Goal: Task Accomplishment & Management: Use online tool/utility

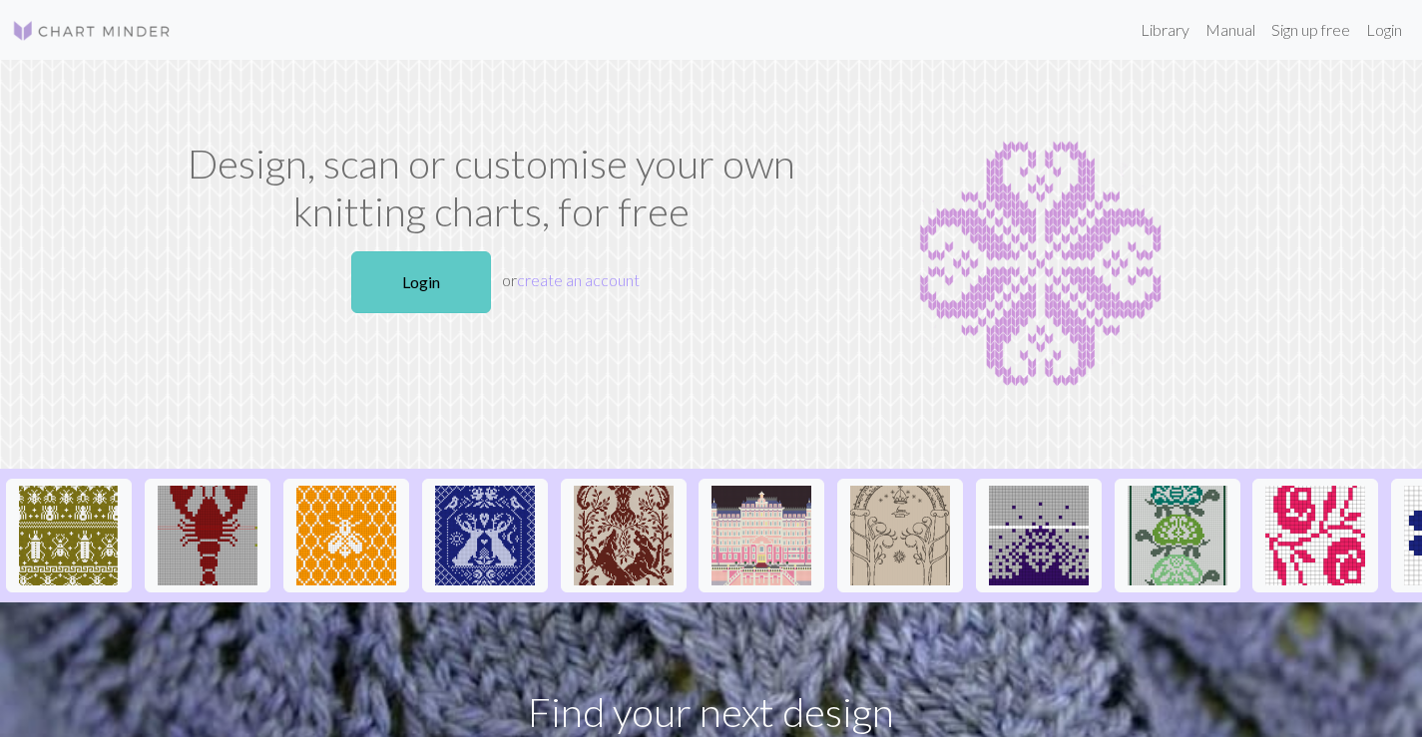
click at [426, 299] on link "Login" at bounding box center [421, 282] width 140 height 62
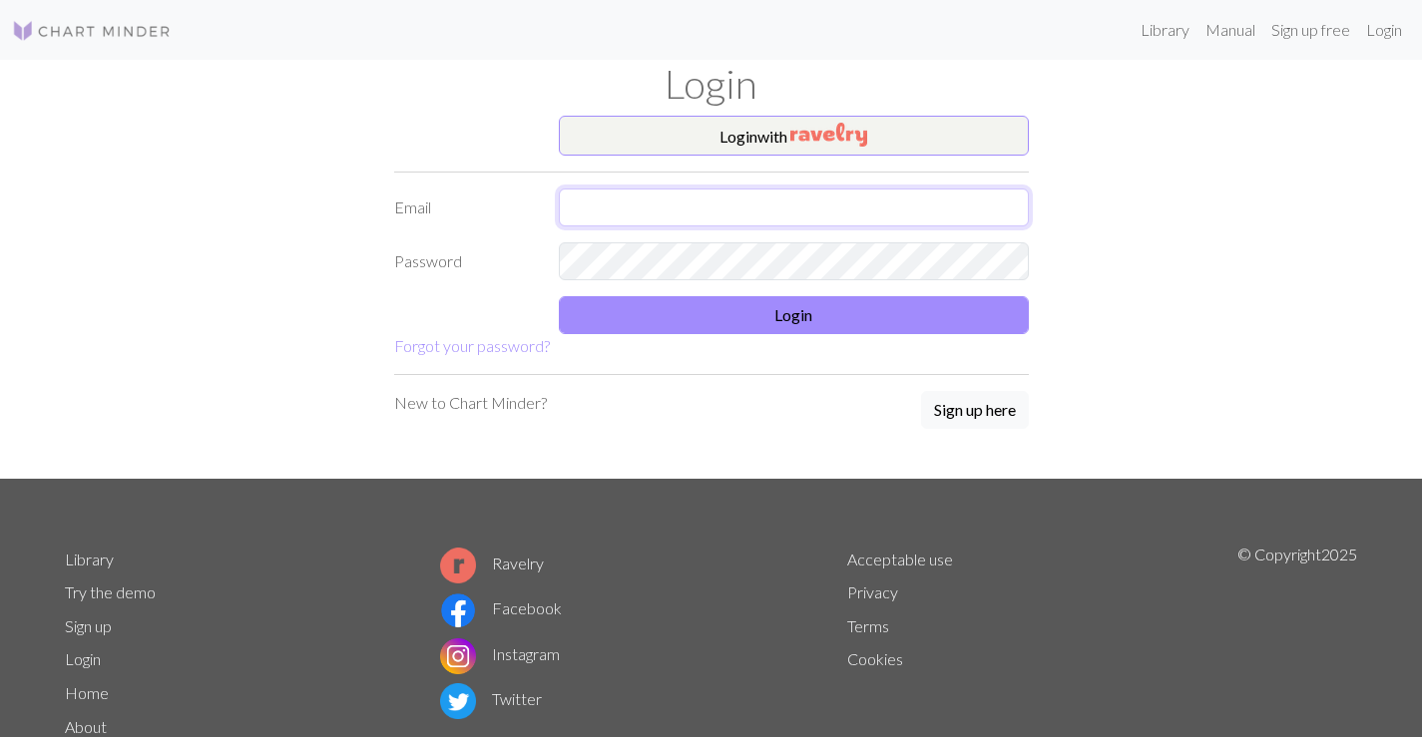
type input "[EMAIL_ADDRESS][DOMAIN_NAME]"
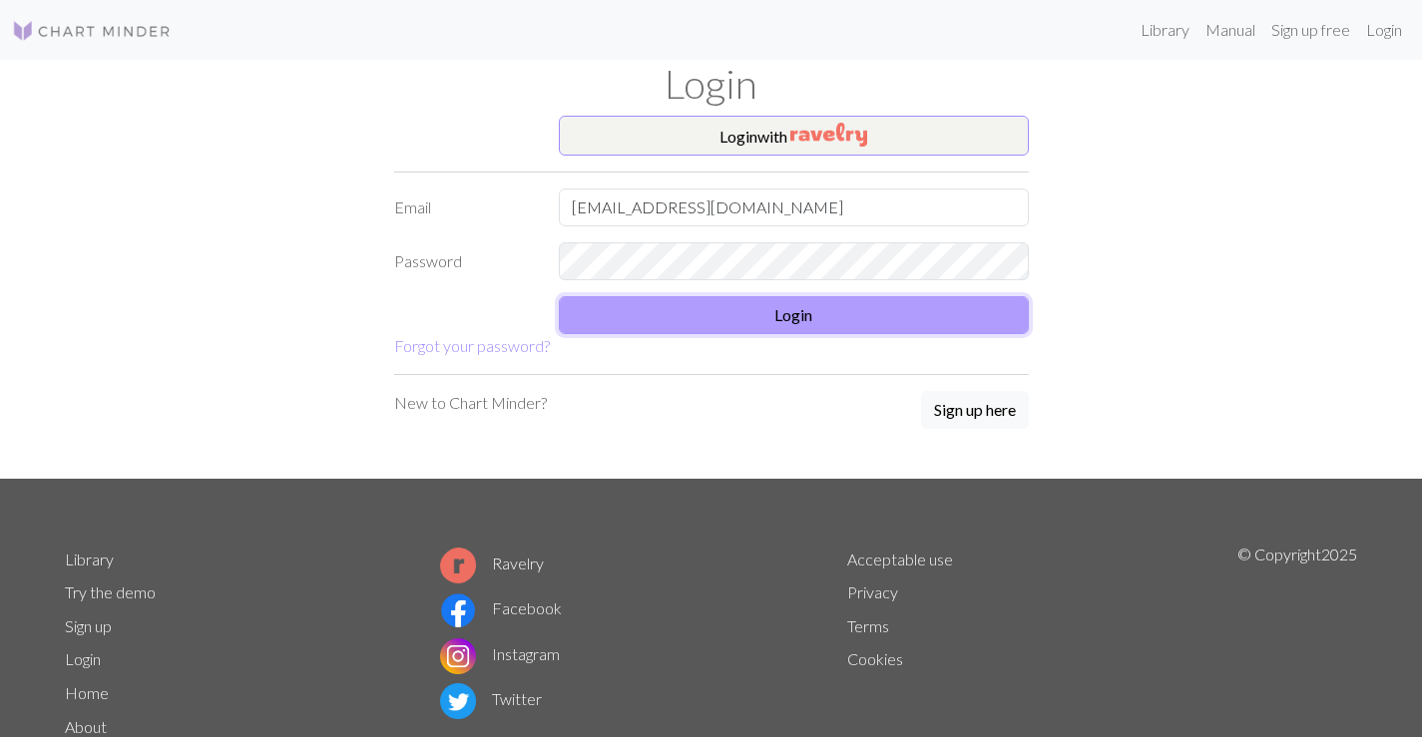
click at [706, 307] on button "Login" at bounding box center [794, 315] width 470 height 38
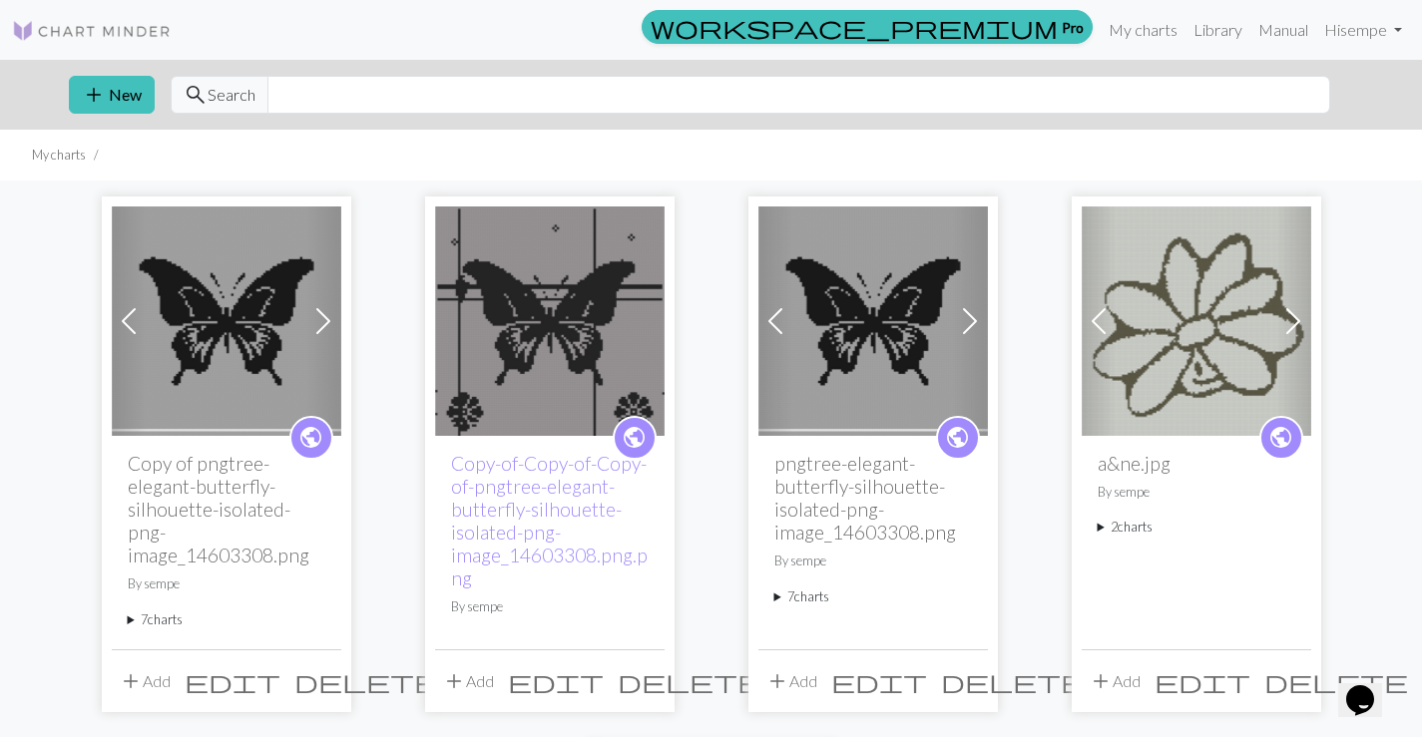
click at [571, 353] on img at bounding box center [549, 321] width 229 height 229
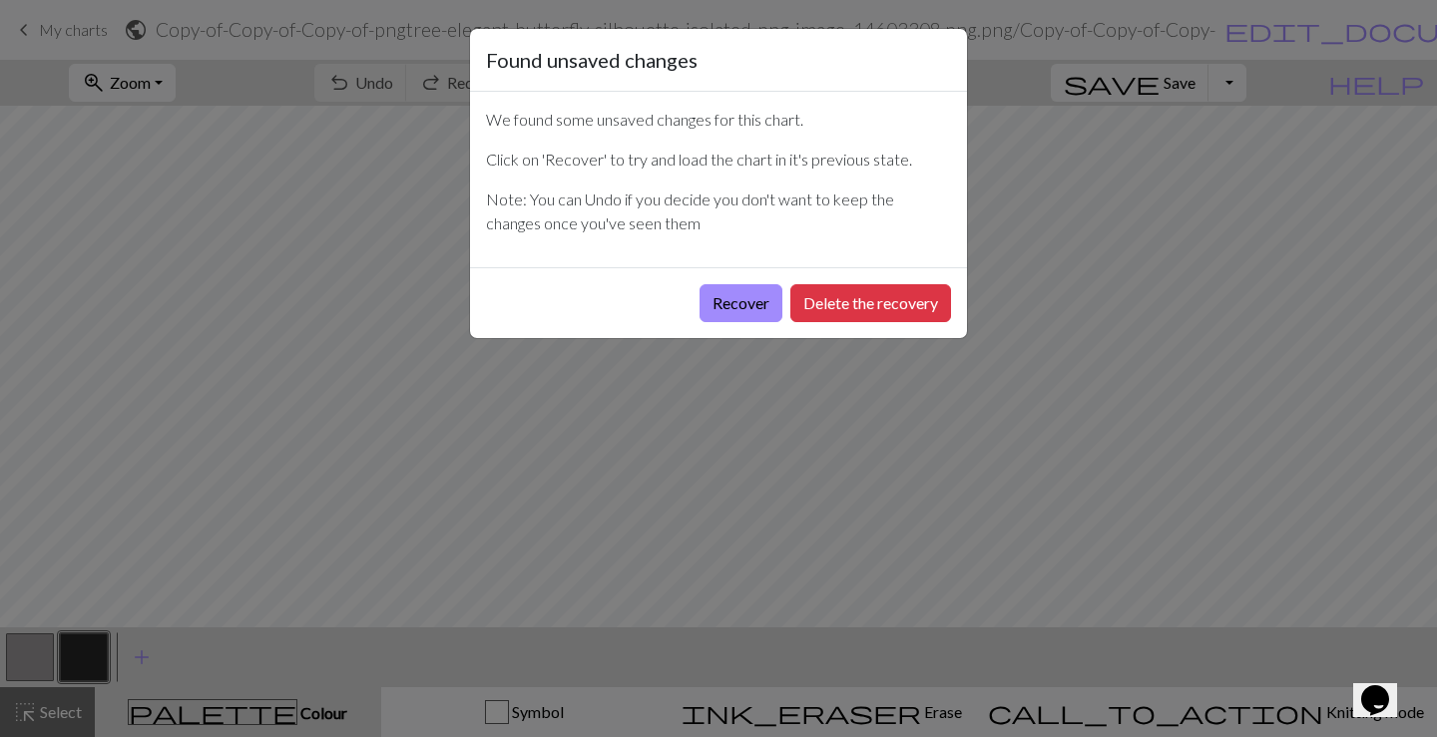
click at [795, 415] on div "Found unsaved changes We found some unsaved changes for this chart. Click on 'R…" at bounding box center [718, 368] width 1437 height 737
click at [736, 311] on button "Recover" at bounding box center [740, 303] width 83 height 38
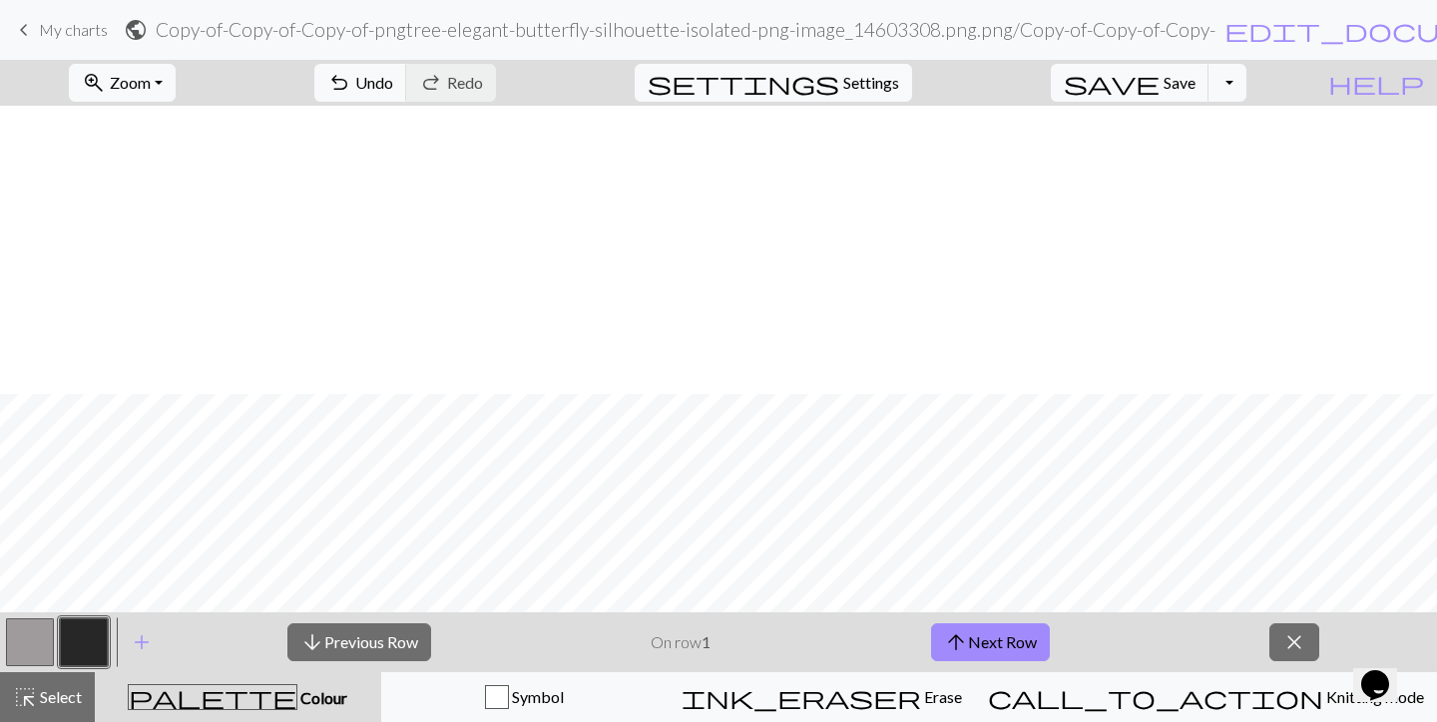
scroll to position [698, 0]
click at [167, 67] on button "zoom_in Zoom Zoom" at bounding box center [122, 83] width 107 height 38
click at [180, 249] on button "50%" at bounding box center [149, 239] width 158 height 32
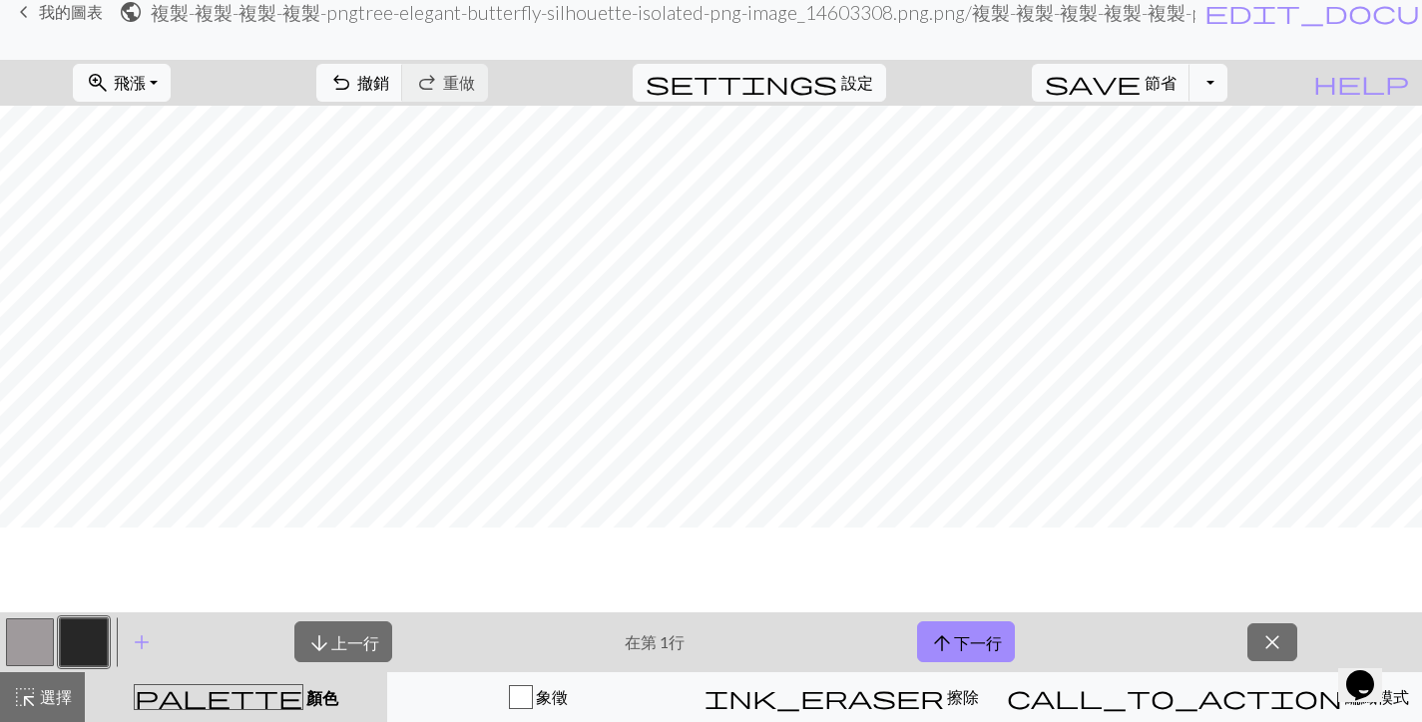
scroll to position [476, 0]
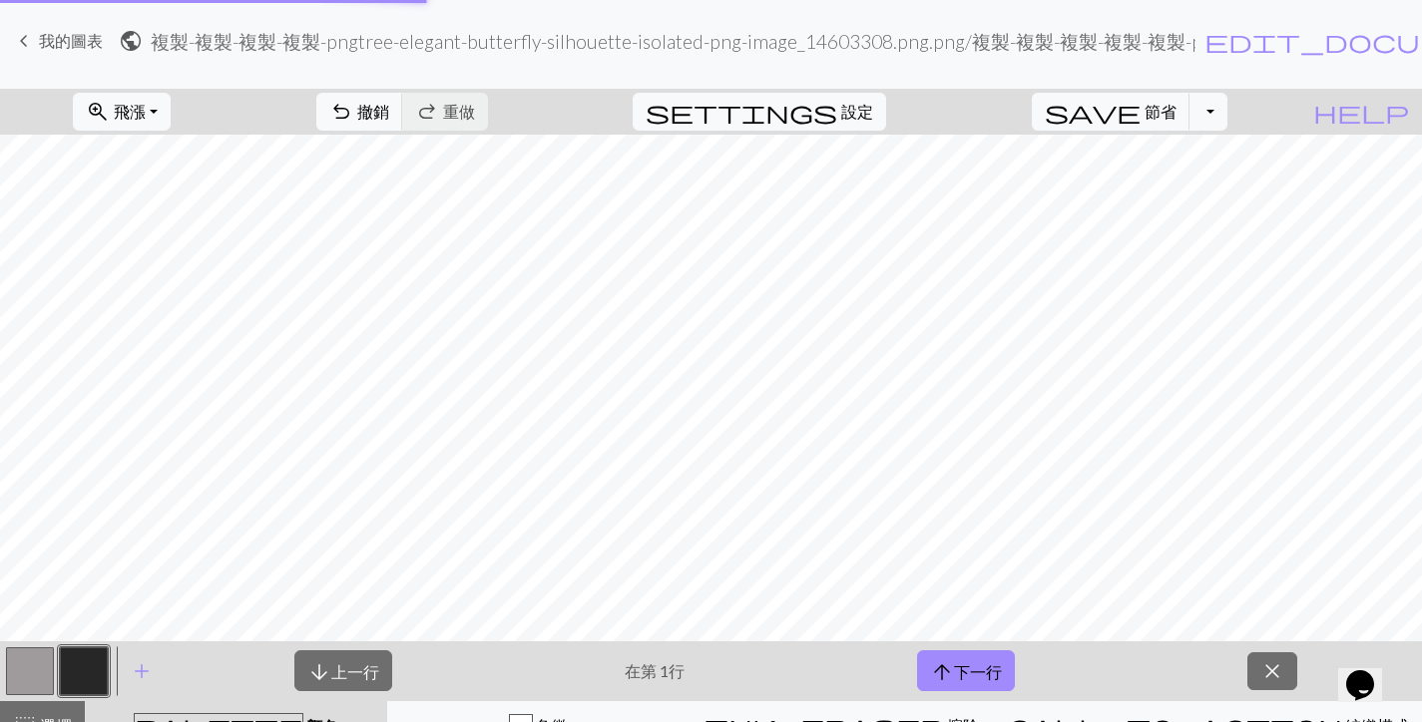
click at [825, 79] on div "keyboard_arrow_left 我的圖表 public 複製-複製-複製-複製-pngtree-elegant-butterfly-silhouett…" at bounding box center [711, 355] width 1422 height 722
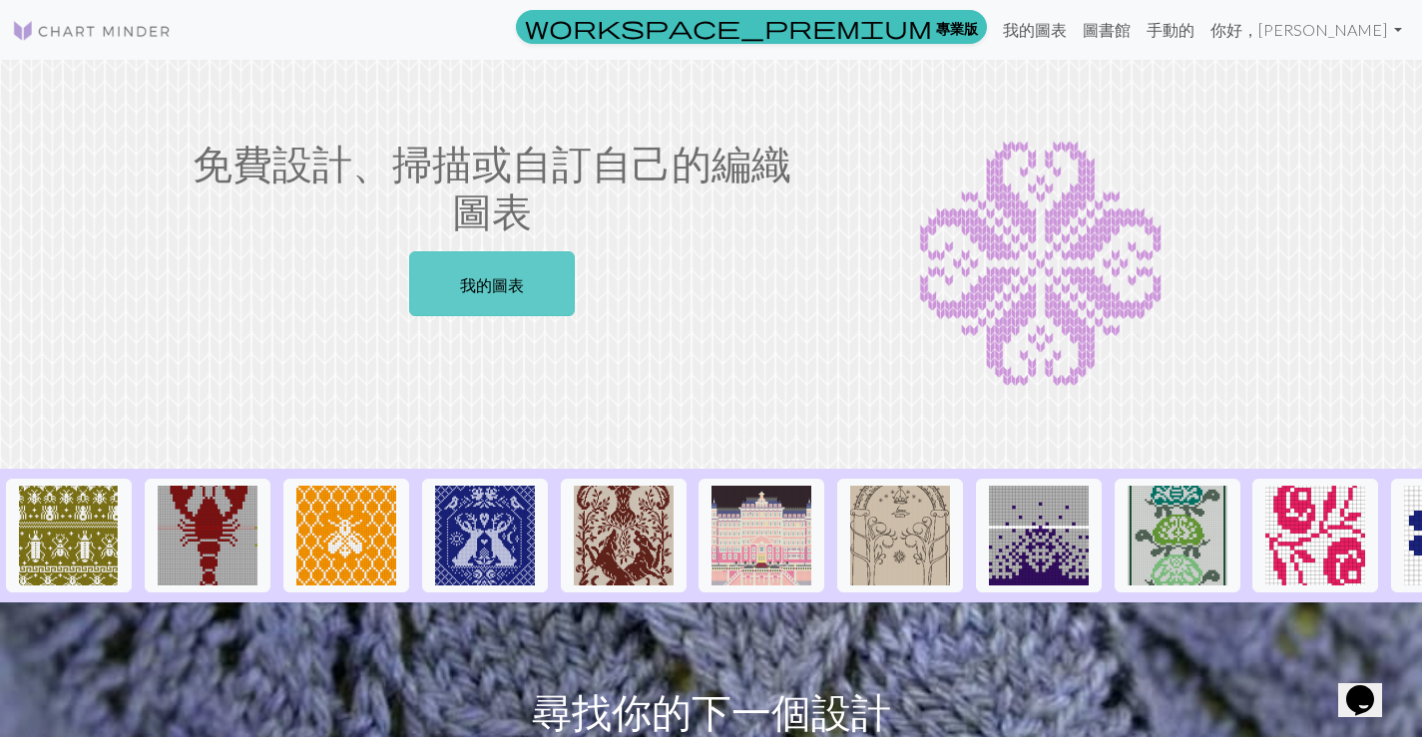
click at [533, 284] on link "我的圖表" at bounding box center [492, 283] width 166 height 65
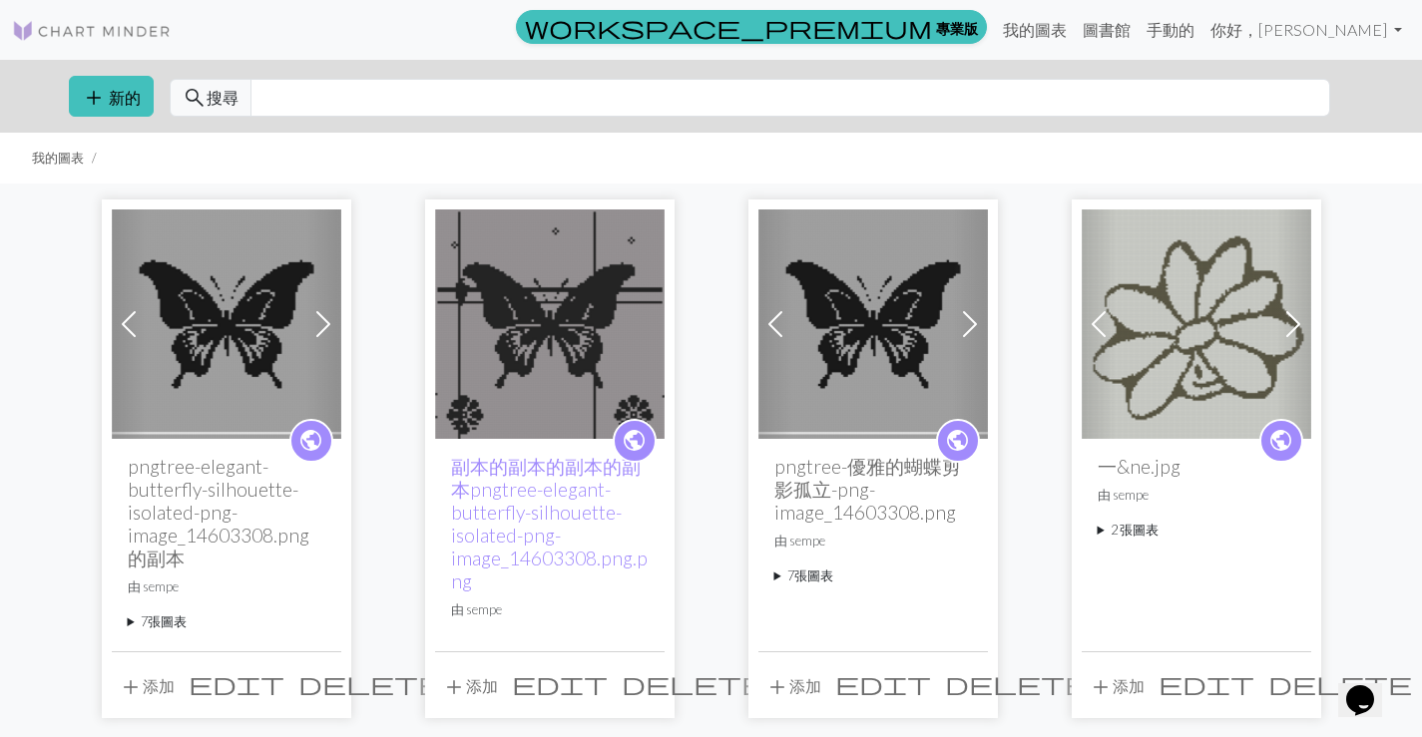
click at [227, 368] on img at bounding box center [226, 324] width 229 height 229
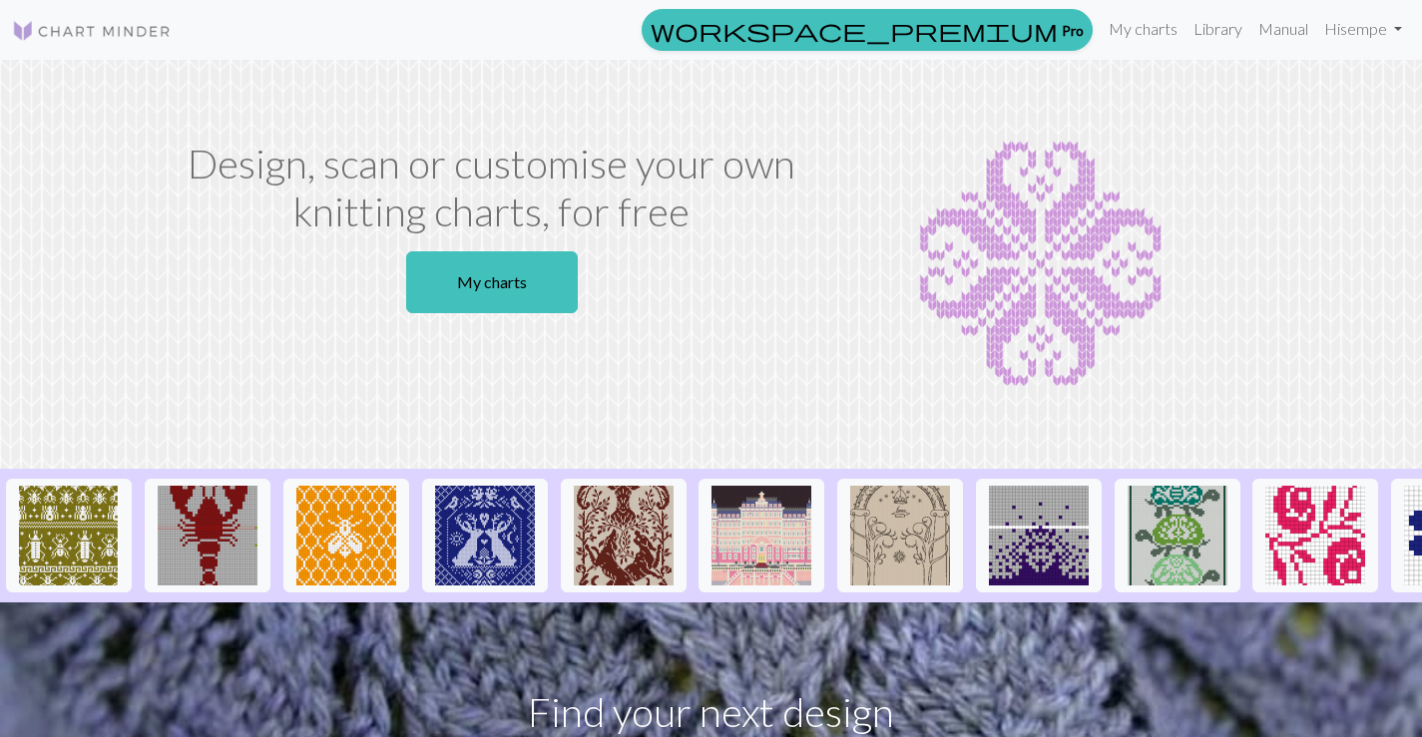
scroll to position [52, 0]
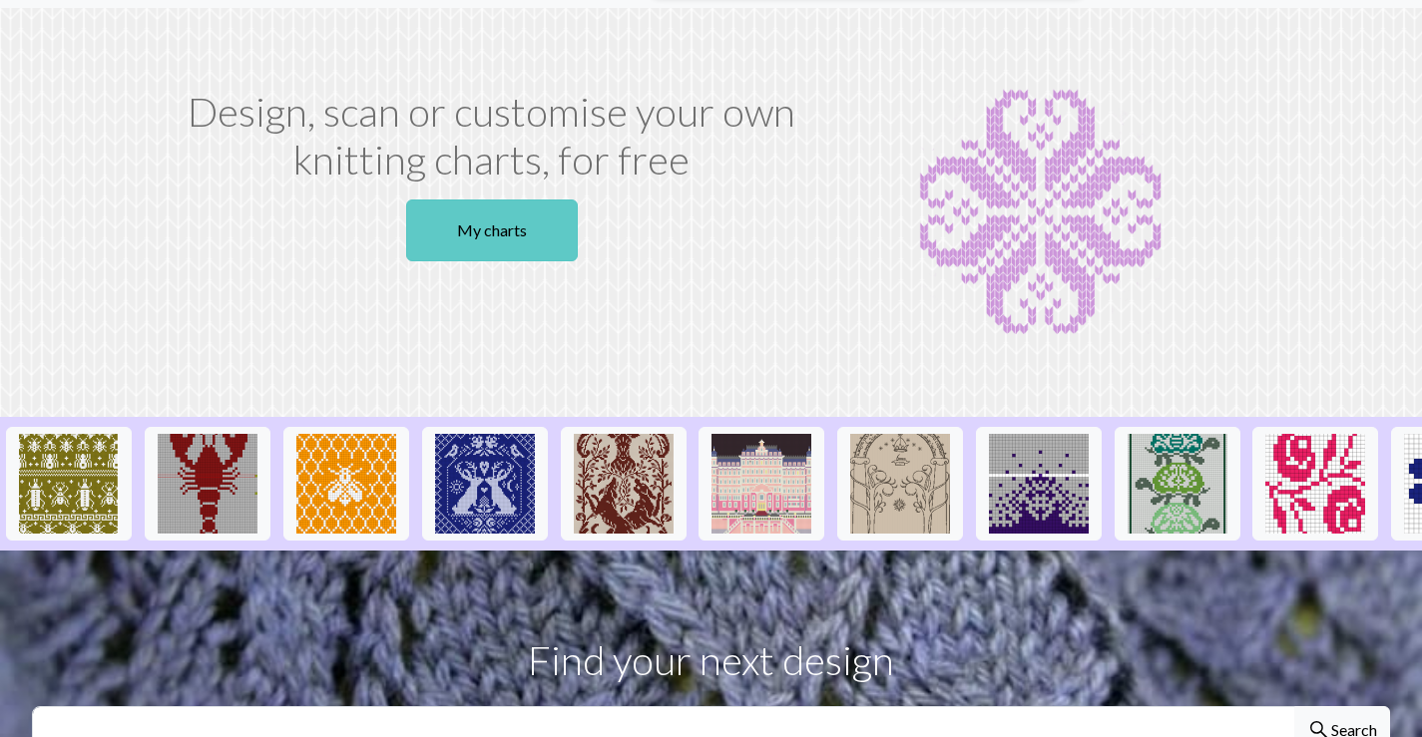
click at [541, 215] on link "My charts" at bounding box center [492, 231] width 172 height 62
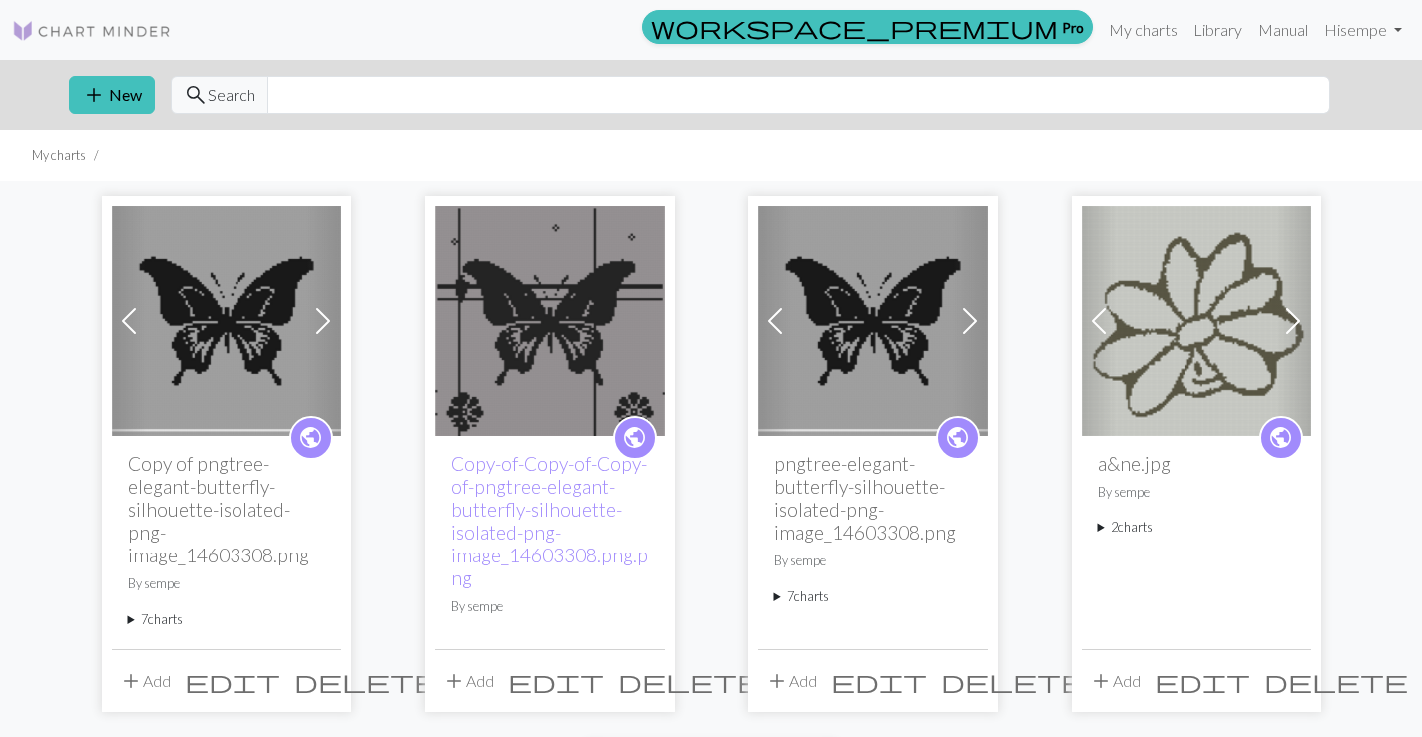
click at [326, 319] on span at bounding box center [323, 321] width 32 height 32
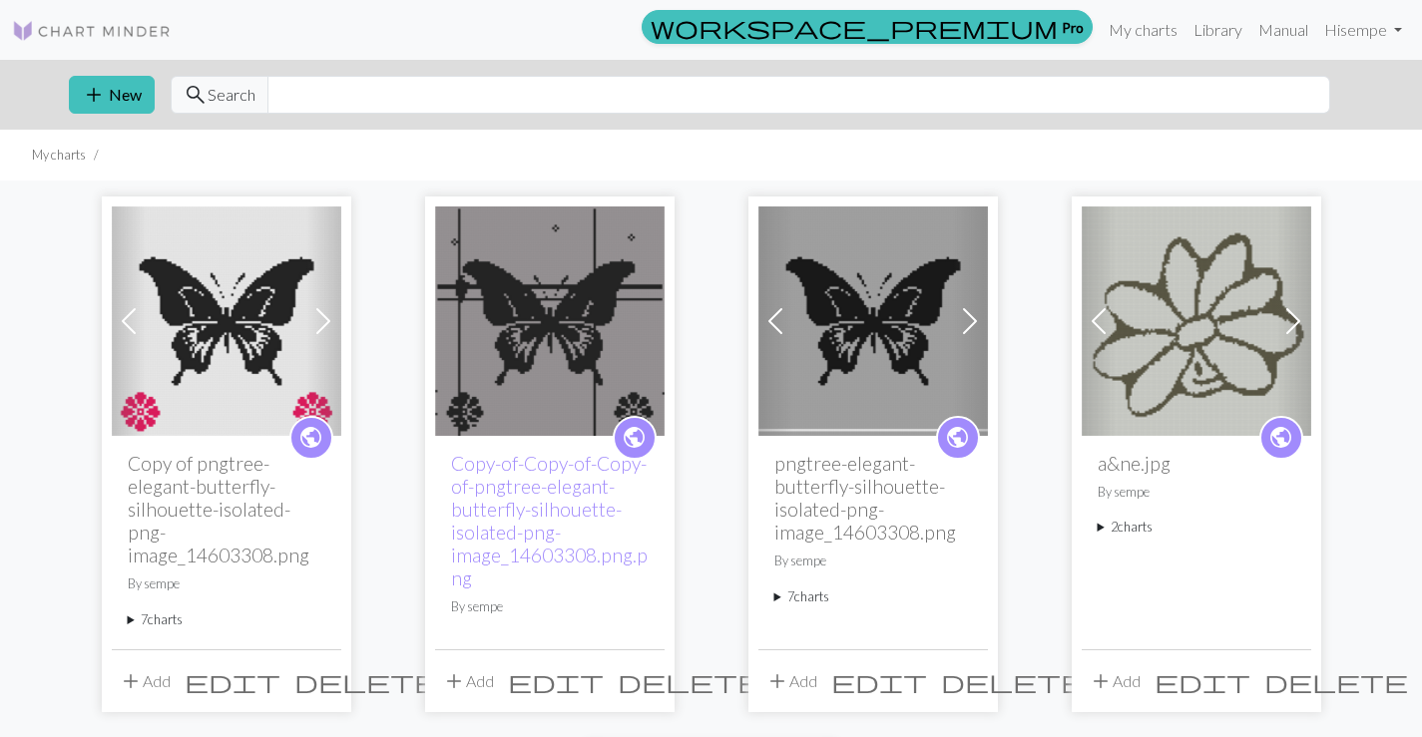
click at [233, 373] on img at bounding box center [226, 321] width 229 height 229
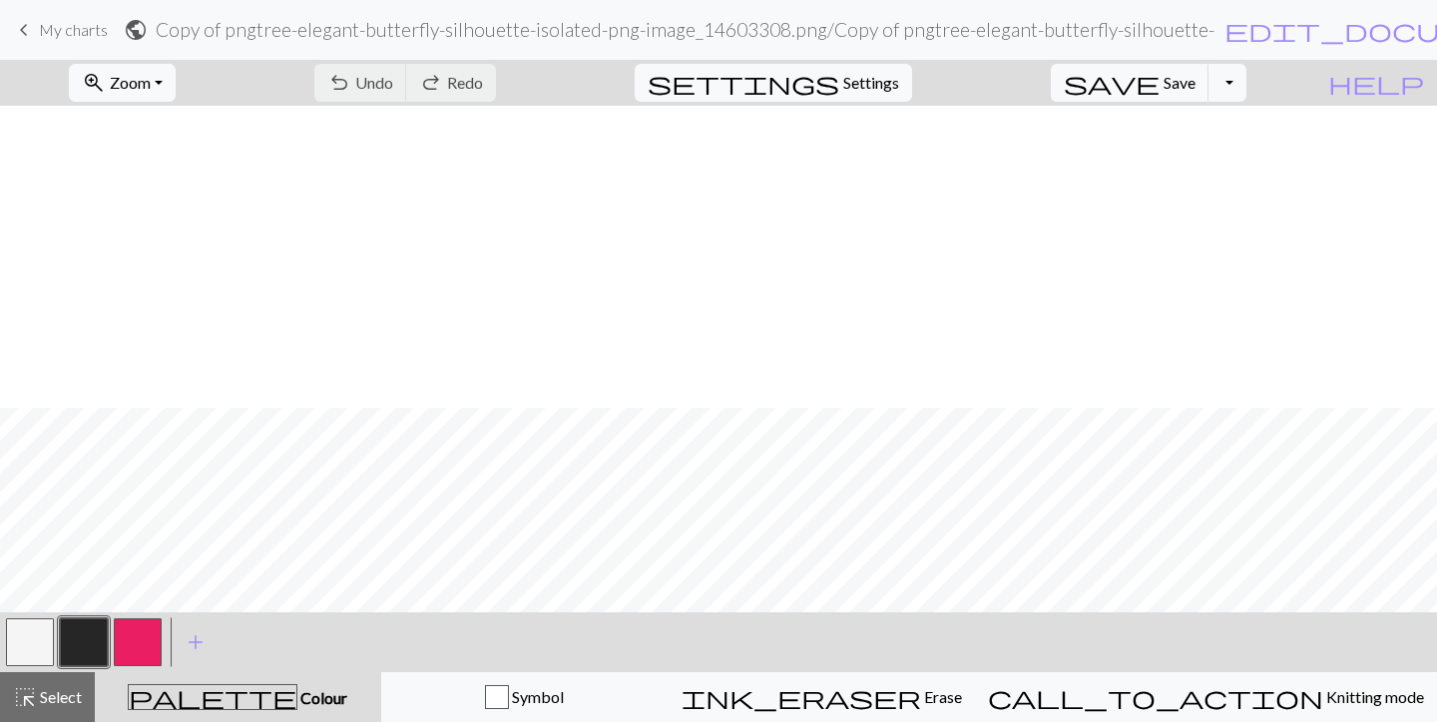
scroll to position [1593, 0]
click at [151, 87] on span "Zoom" at bounding box center [130, 82] width 41 height 19
click at [169, 234] on button "50%" at bounding box center [149, 239] width 158 height 32
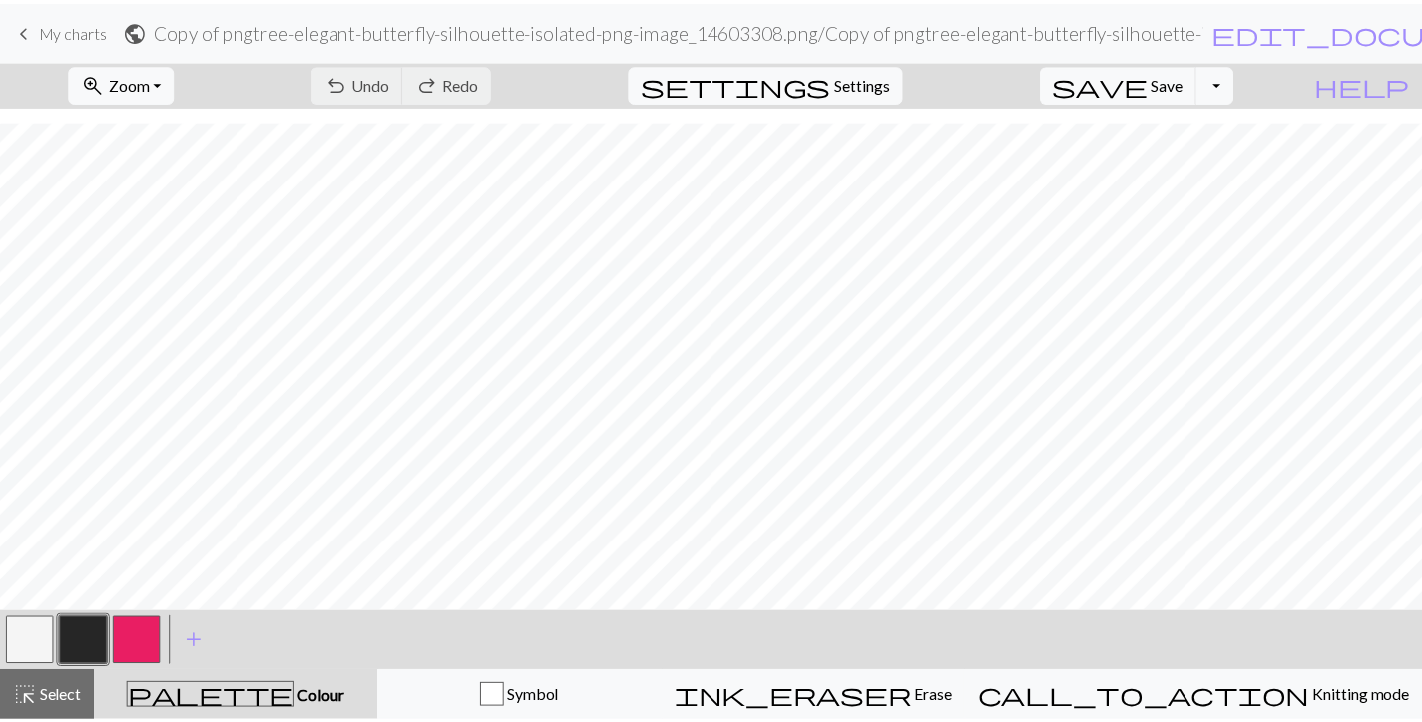
scroll to position [576, 0]
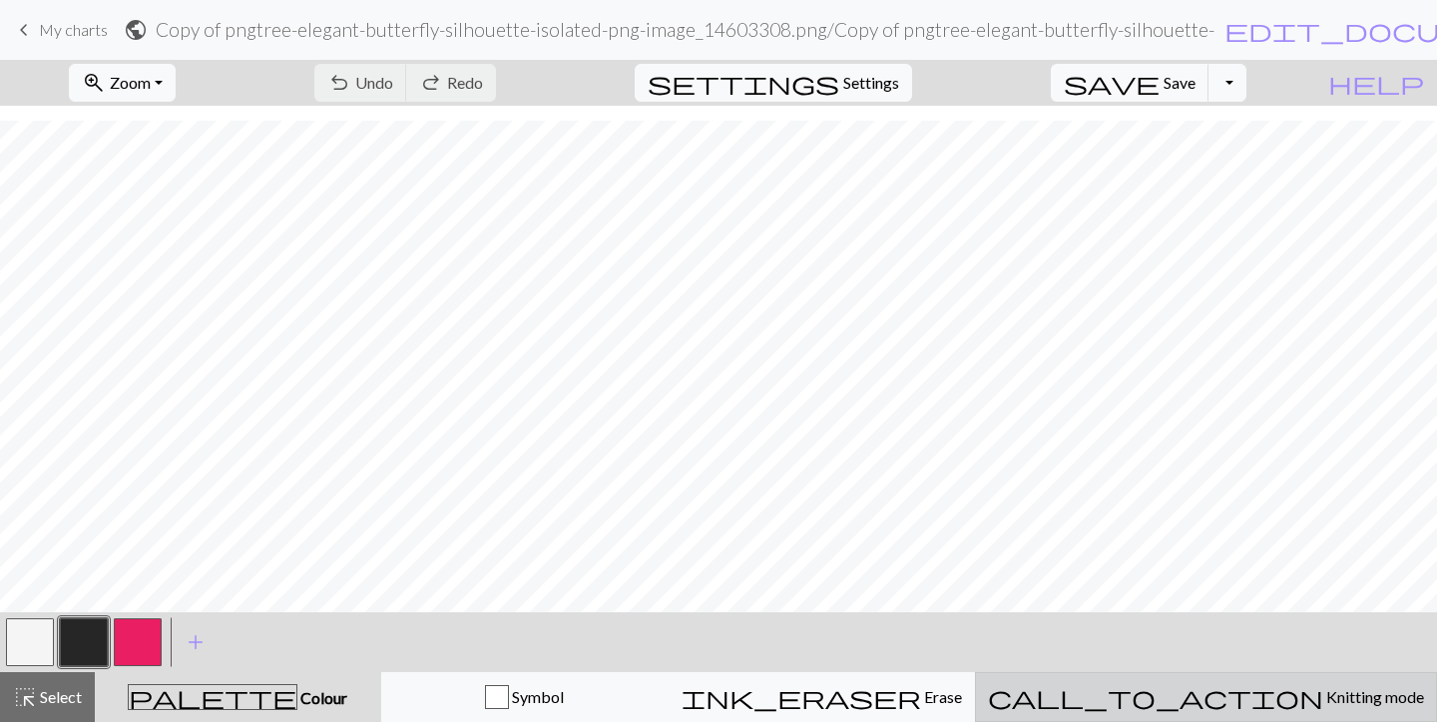
click at [1293, 706] on div "call_to_action Knitting mode Knitting mode" at bounding box center [1206, 697] width 436 height 24
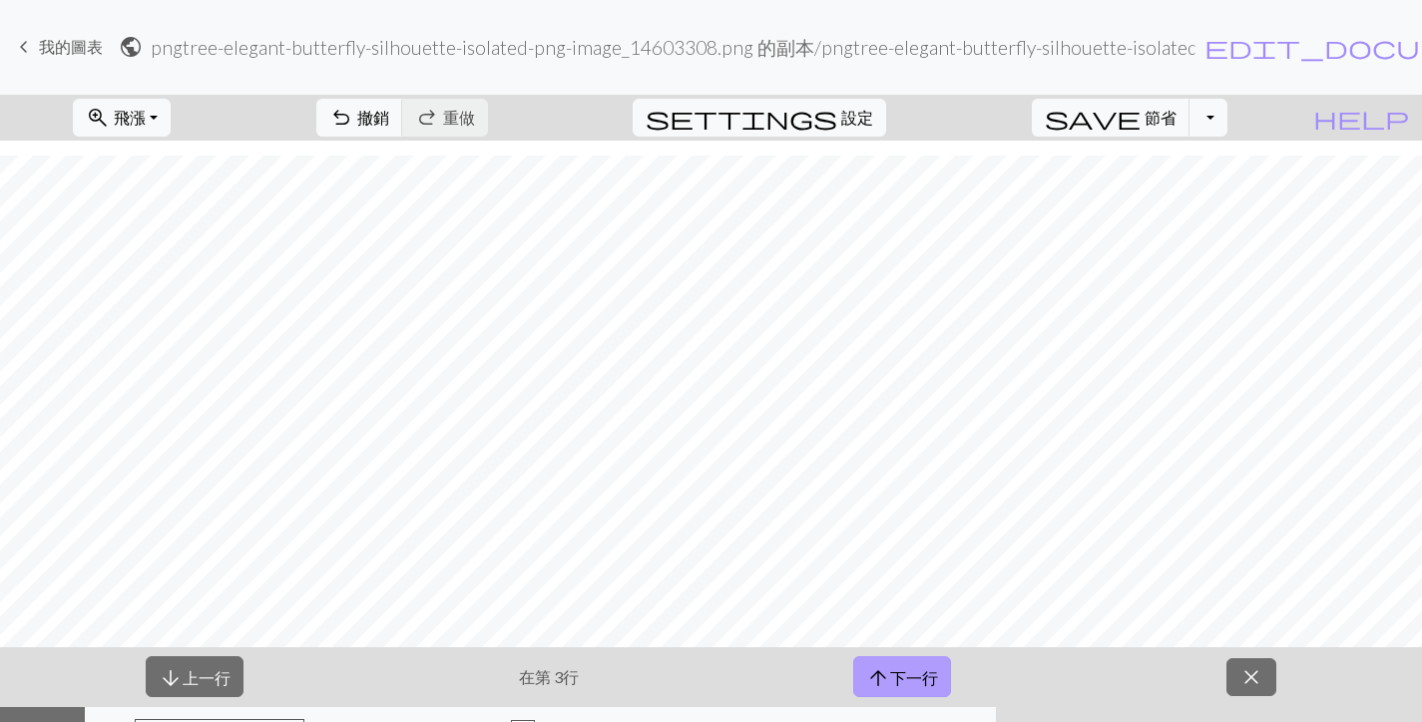
click at [909, 677] on font "下一行" at bounding box center [914, 677] width 48 height 19
click at [909, 677] on font "下一行" at bounding box center [901, 677] width 48 height 19
click at [909, 681] on font "下一行" at bounding box center [901, 677] width 48 height 19
click at [566, 681] on div "arrow_downward 上一行 在 7 arrow_upward 下一行 close" at bounding box center [711, 678] width 1422 height 60
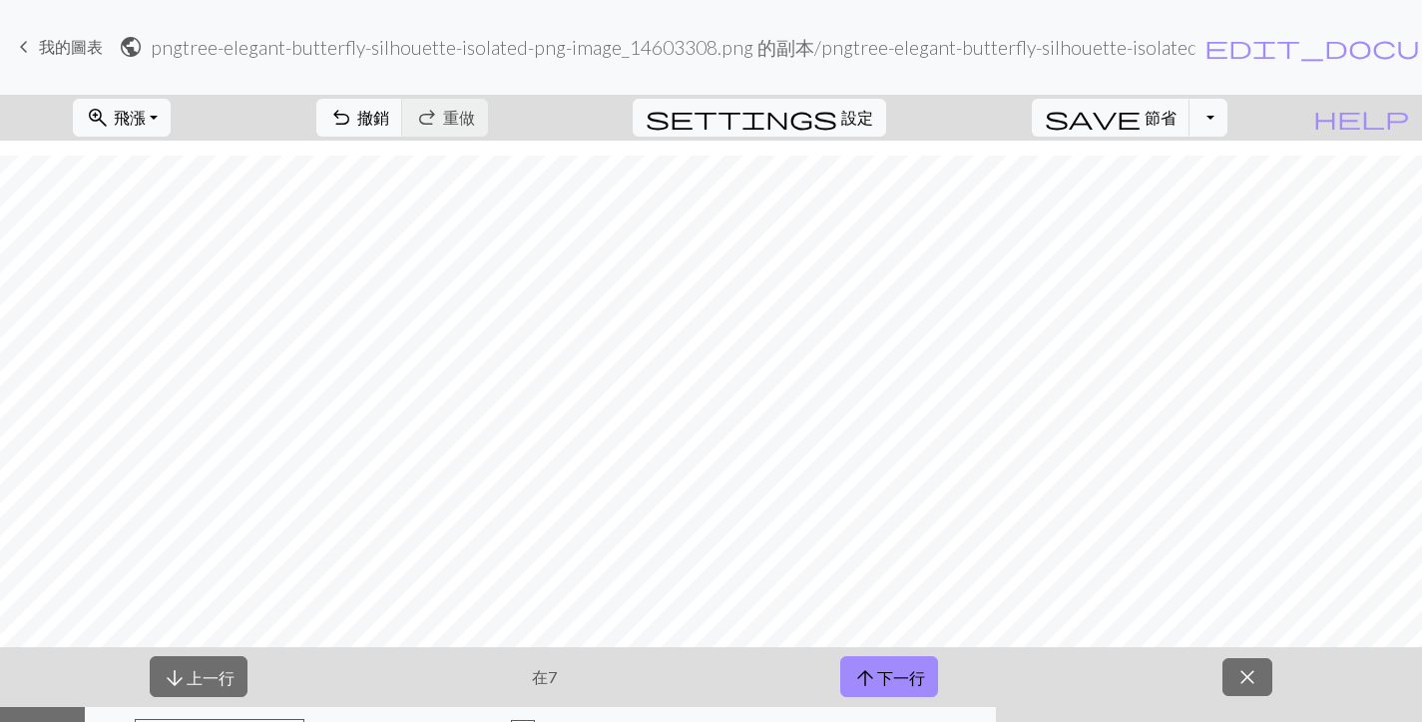
click at [540, 686] on font "在" at bounding box center [540, 676] width 16 height 19
click at [192, 685] on font "上一行" at bounding box center [211, 677] width 48 height 19
